Goal: Find specific page/section: Find specific page/section

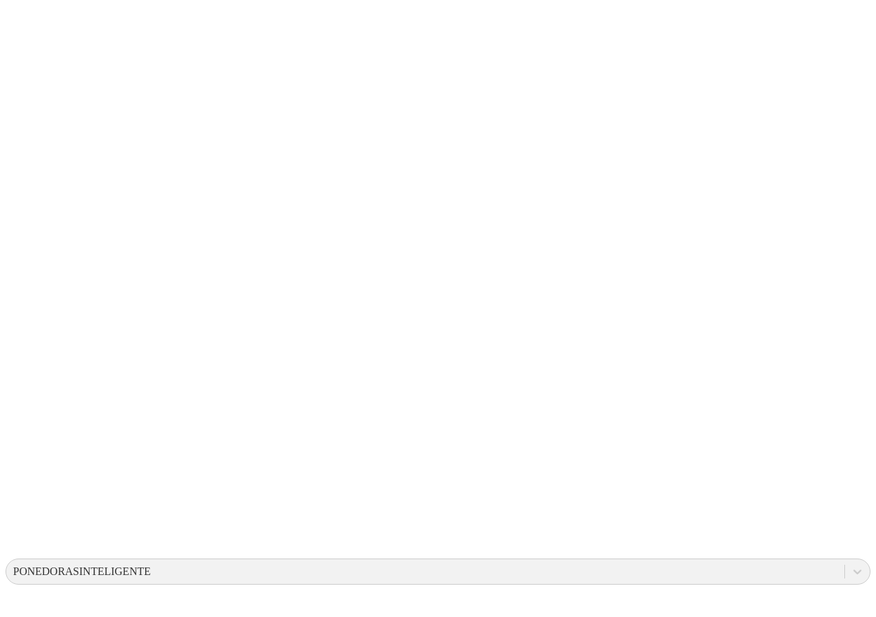
scroll to position [5, 0]
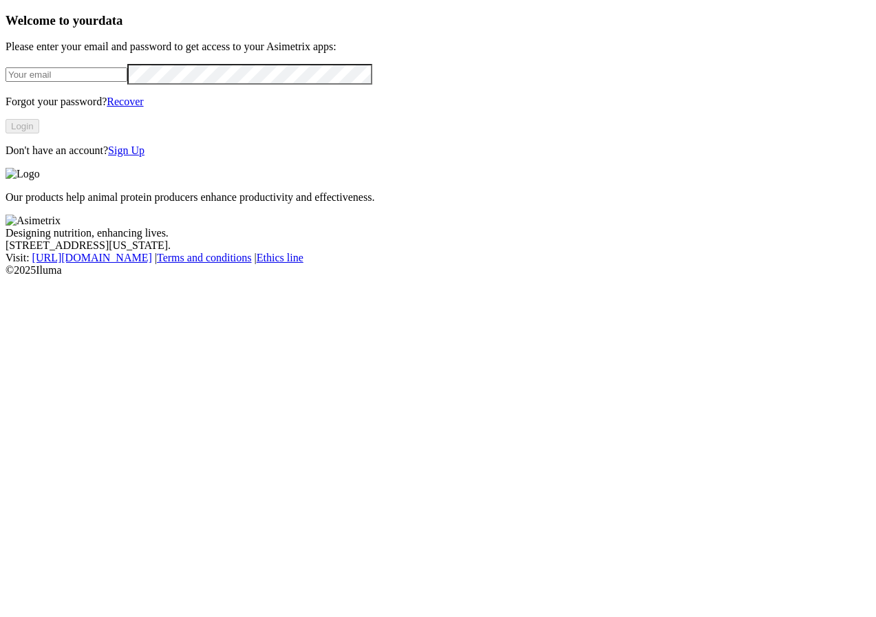
click at [100, 82] on input "email" at bounding box center [67, 74] width 122 height 14
type input "[PERSON_NAME][EMAIL_ADDRESS][PERSON_NAME][DOMAIN_NAME]"
click at [39, 134] on button "Login" at bounding box center [23, 126] width 34 height 14
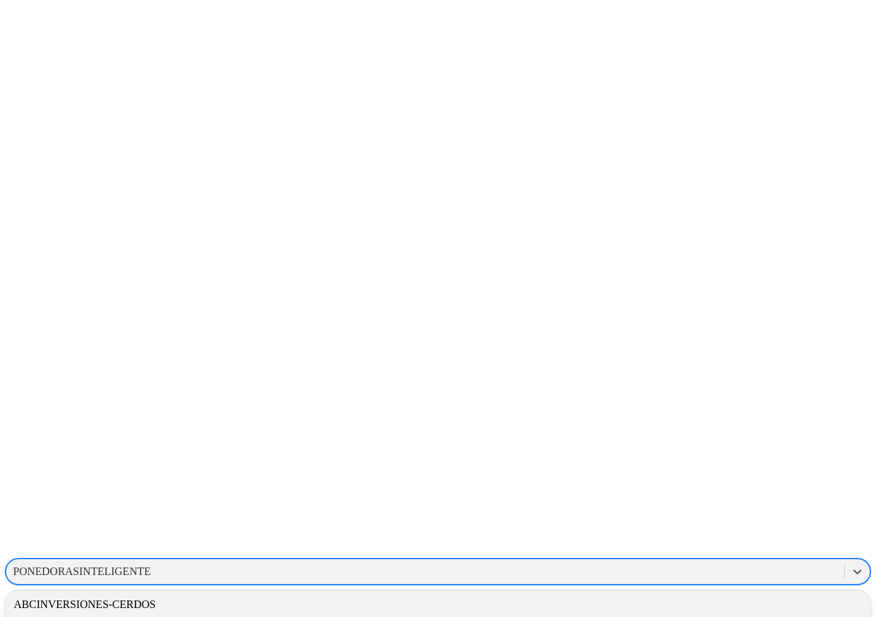
click at [151, 566] on div "PONEDORASINTELIGENTE" at bounding box center [82, 572] width 138 height 12
type input "CONS"
click at [666, 593] on div "CONSULTANTS" at bounding box center [438, 604] width 865 height 23
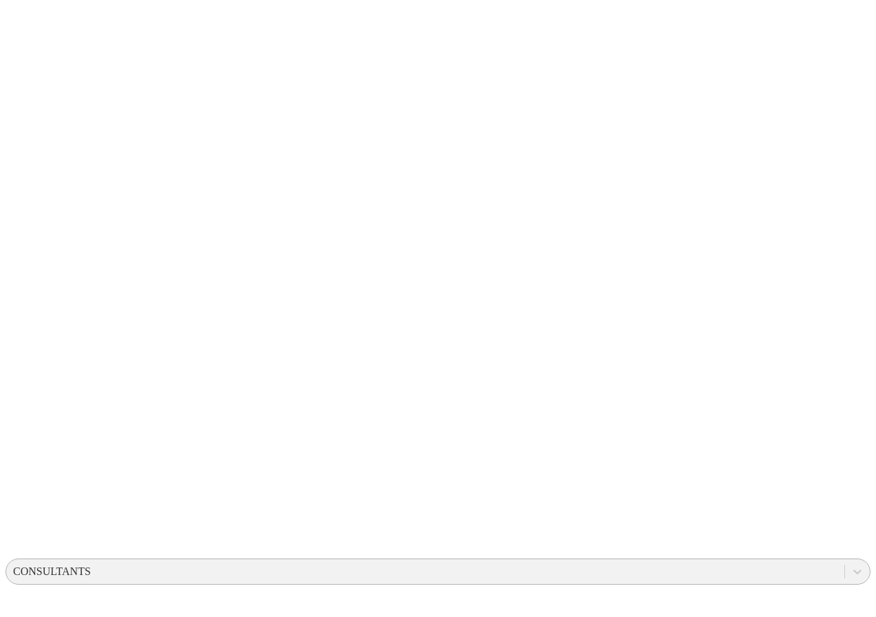
click at [618, 562] on div "CONSULTANTS" at bounding box center [425, 572] width 838 height 21
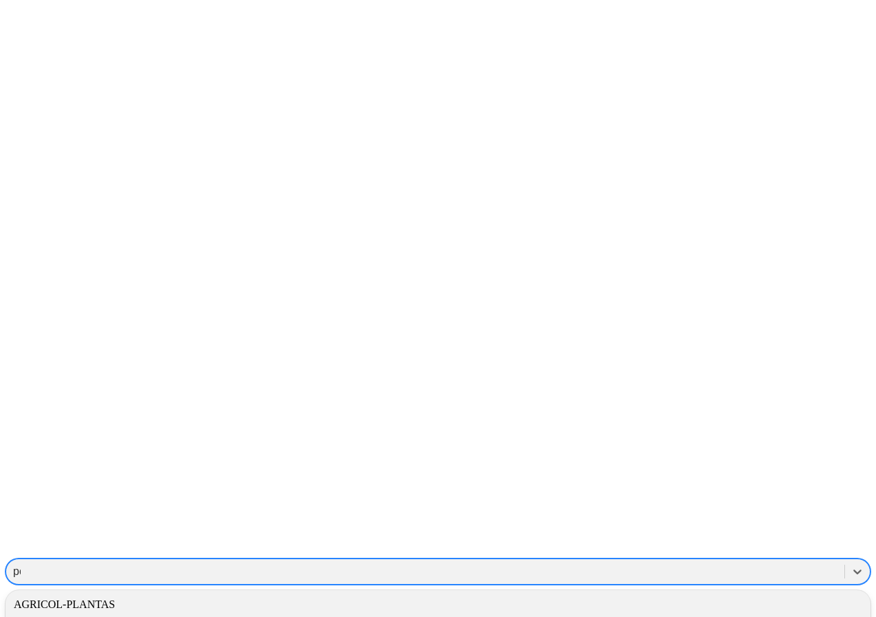
type input "pone"
click at [646, 593] on div "PONEDORASINTELIGENTE" at bounding box center [438, 604] width 865 height 23
